Goal: Communication & Community: Ask a question

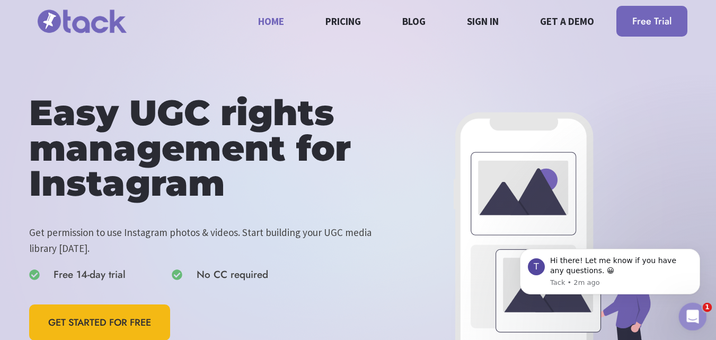
click at [692, 320] on icon "Open Intercom Messenger" at bounding box center [691, 314] width 17 height 17
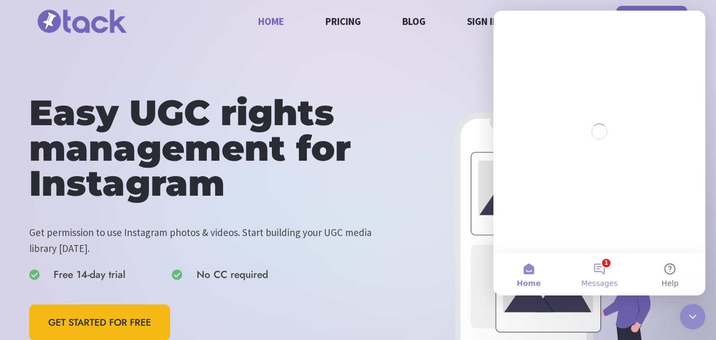
click at [603, 271] on button "1 Messages" at bounding box center [599, 274] width 70 height 42
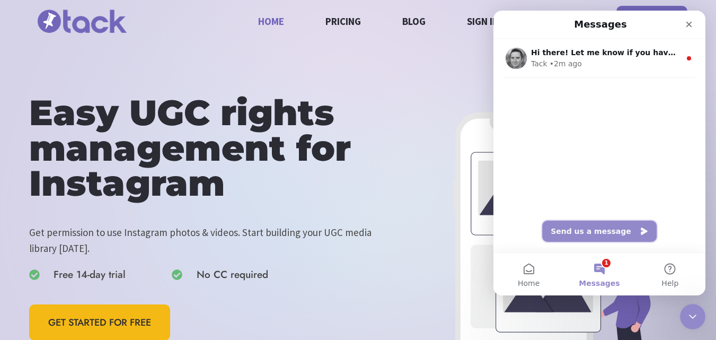
click at [585, 230] on button "Send us a message" at bounding box center [599, 230] width 114 height 21
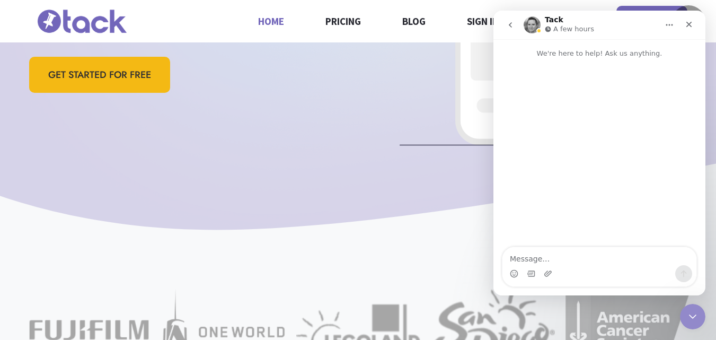
scroll to position [371, 0]
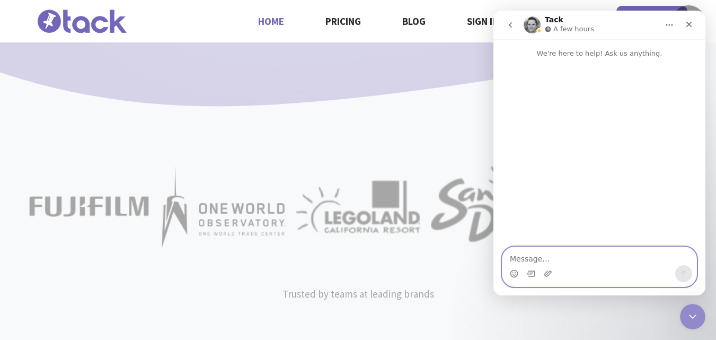
click at [578, 261] on textarea "Message…" at bounding box center [599, 256] width 194 height 18
paste textarea "I work with a local cleaning company and would love to give you a professional …"
type textarea "I work with a local cleaning company and would love to give you a professional …"
